Goal: Task Accomplishment & Management: Complete application form

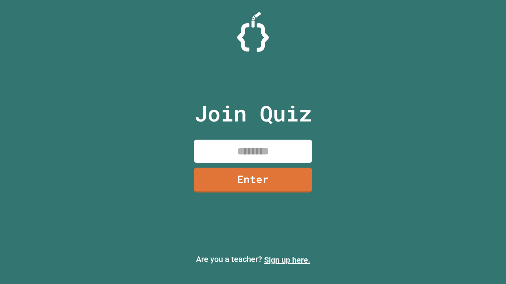
click at [287, 260] on link "Sign up here." at bounding box center [287, 260] width 46 height 9
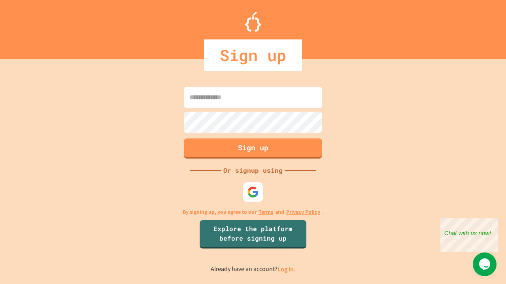
click at [287, 269] on link "Log in." at bounding box center [286, 270] width 18 height 8
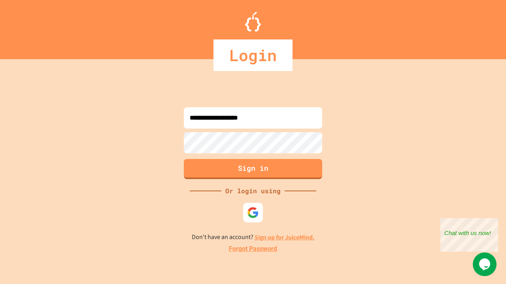
type input "**********"
